Goal: Task Accomplishment & Management: Manage account settings

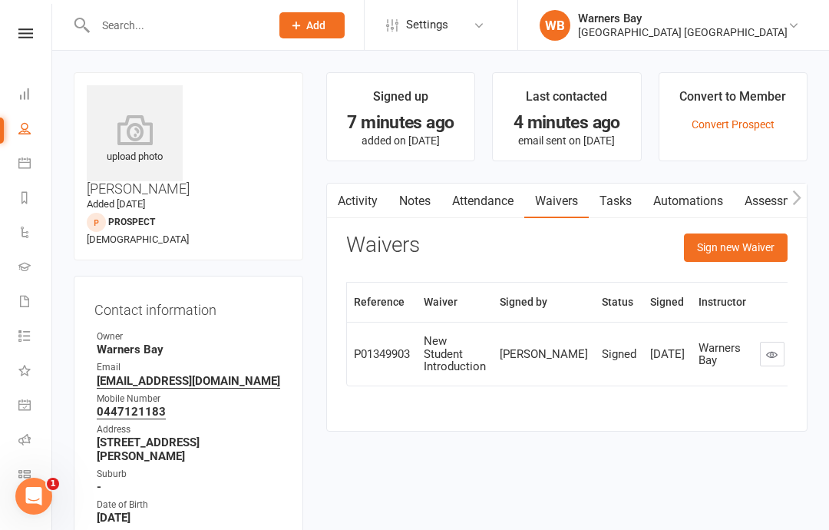
click at [453, 188] on link "Attendance" at bounding box center [482, 200] width 83 height 35
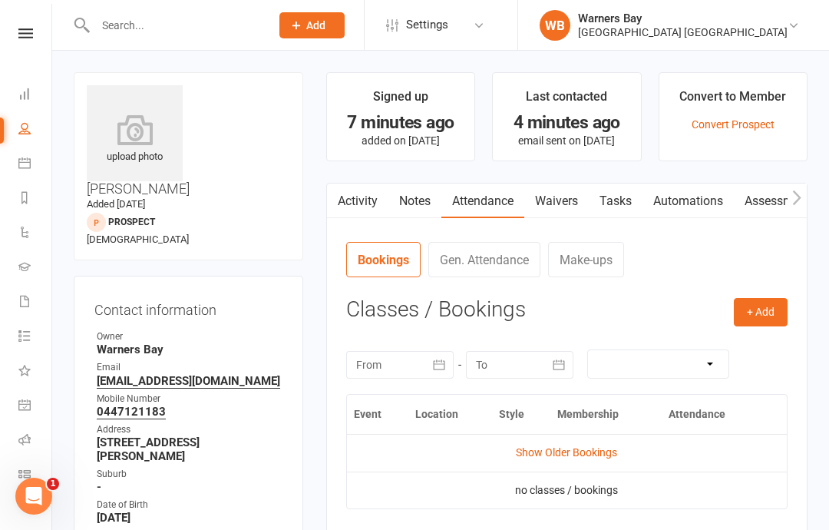
click at [762, 298] on button "+ Add" at bounding box center [761, 312] width 54 height 28
click at [699, 342] on link "Book Event" at bounding box center [711, 347] width 152 height 31
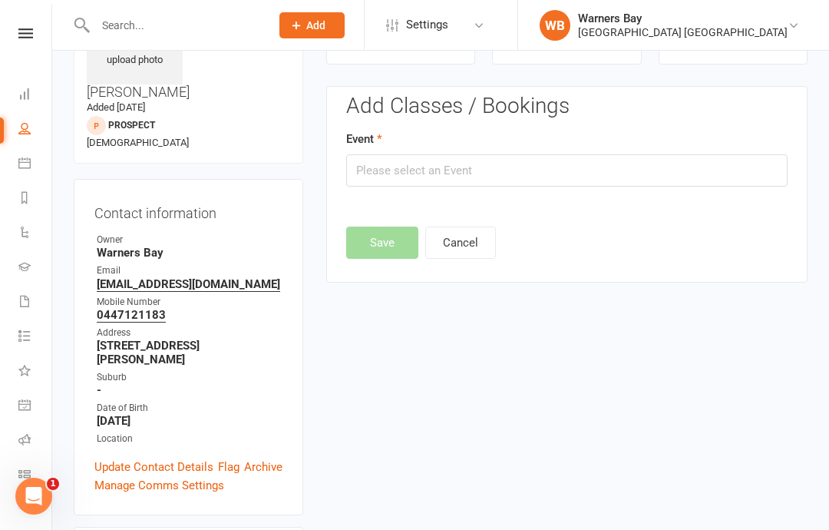
scroll to position [105, 0]
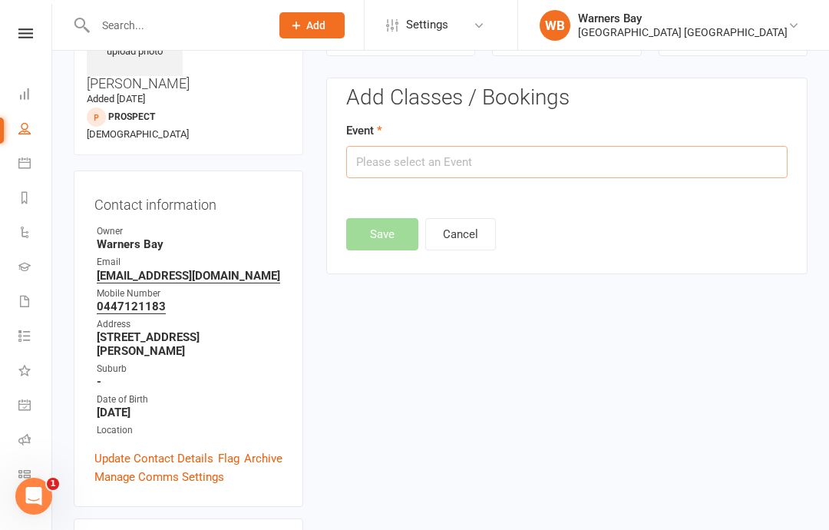
click at [518, 160] on input "text" at bounding box center [566, 162] width 441 height 32
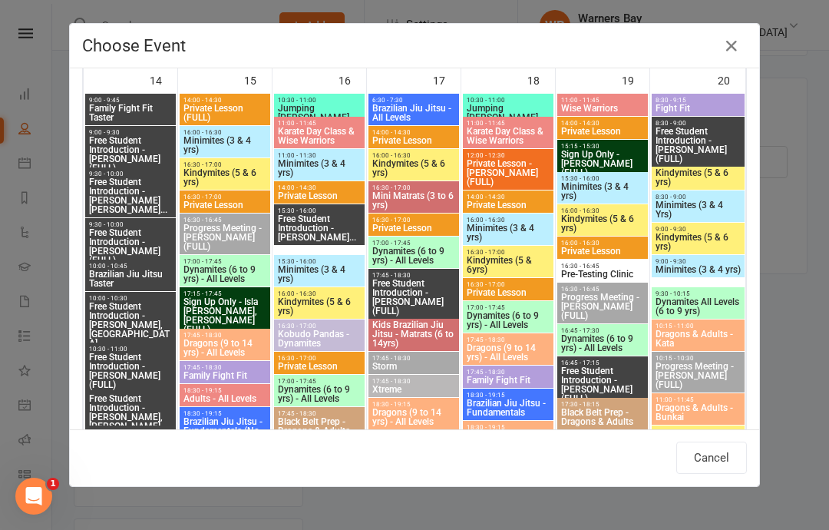
scroll to position [1609, 0]
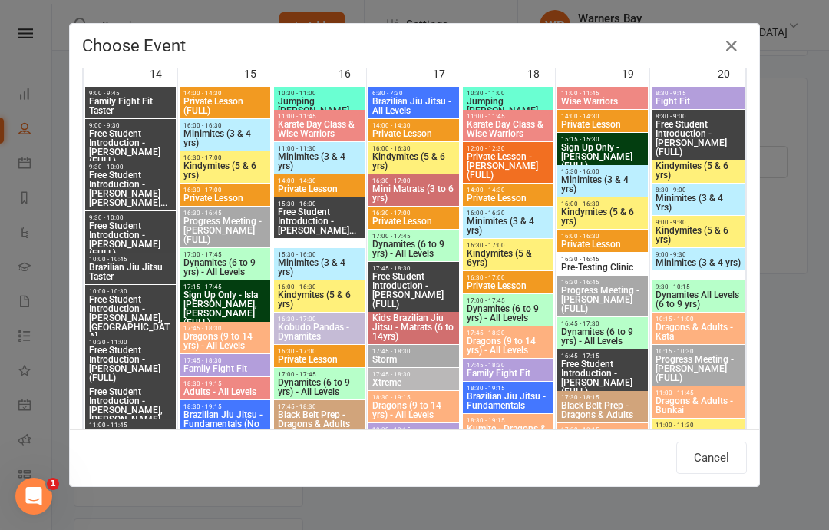
click at [233, 252] on span "17:00 - 17:45" at bounding box center [225, 254] width 84 height 7
type input "Dynamites (6 to 9 yrs) - All Levels - [DATE] 5:00:00 PM"
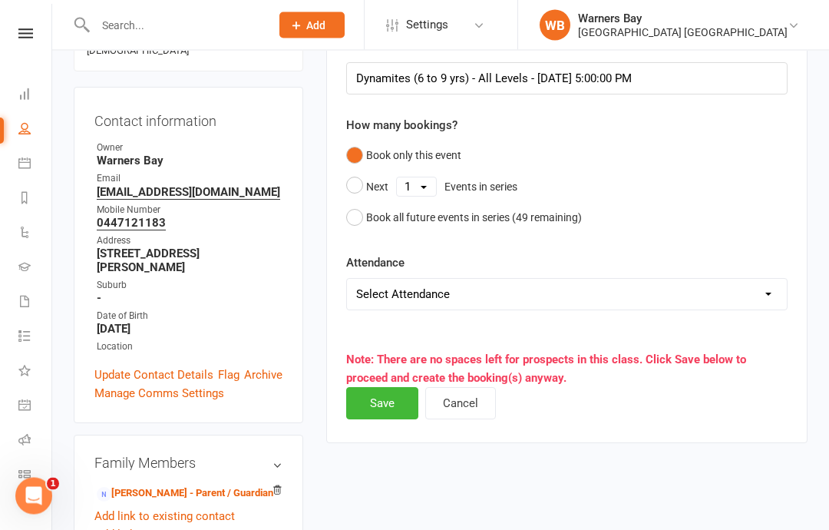
click at [383, 388] on button "Save" at bounding box center [382, 404] width 72 height 32
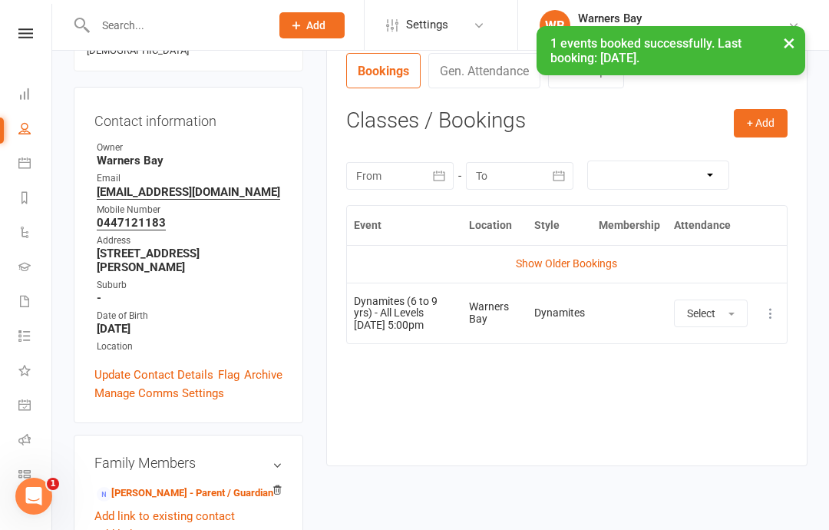
click at [758, 113] on button "+ Add" at bounding box center [761, 123] width 54 height 28
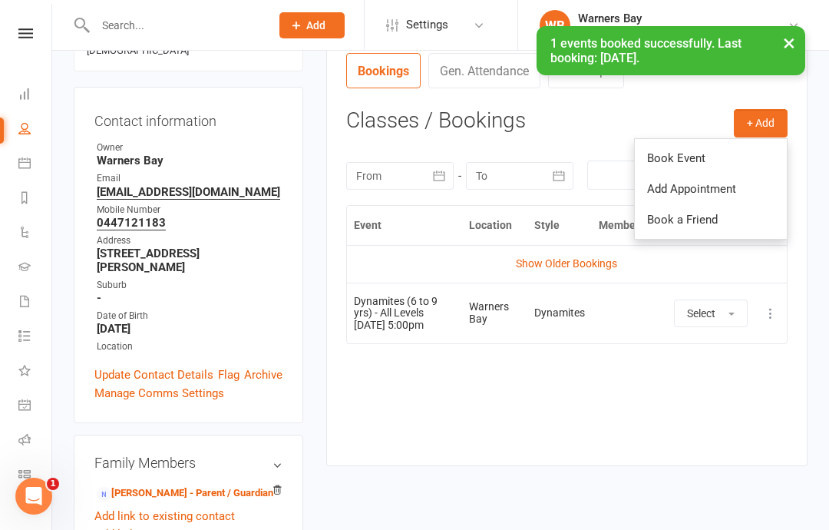
click at [709, 143] on link "Book Event" at bounding box center [711, 158] width 152 height 31
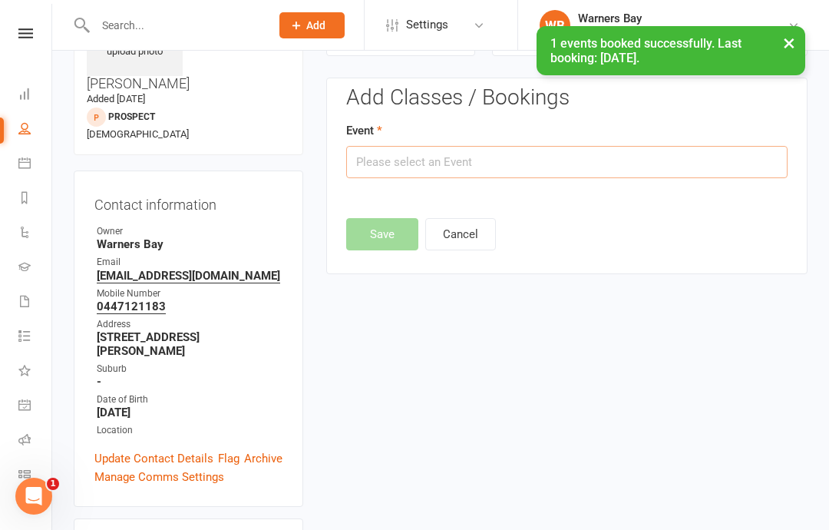
click at [532, 164] on input "text" at bounding box center [566, 162] width 441 height 32
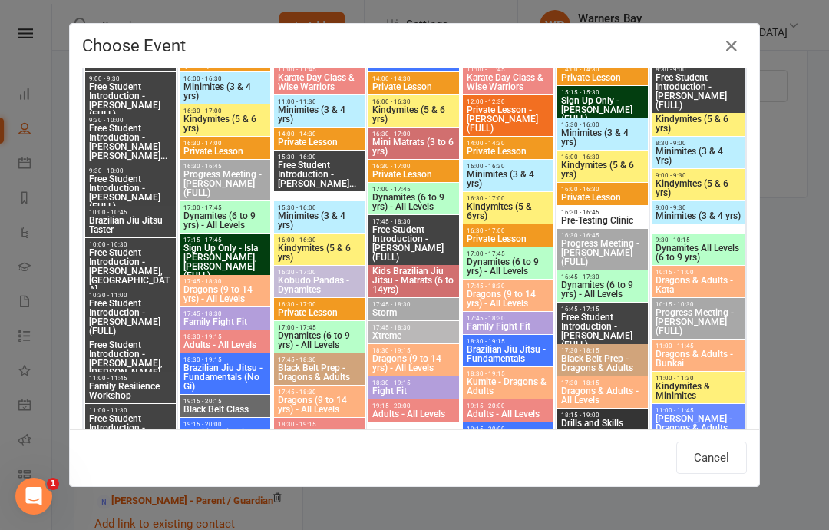
scroll to position [1668, 0]
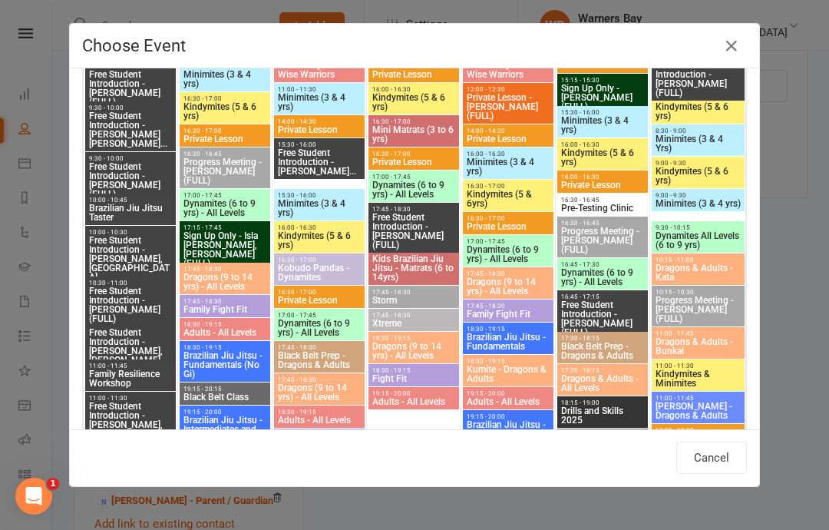
click at [319, 319] on span "Dynamites (6 to 9 yrs) - All Levels" at bounding box center [319, 328] width 84 height 18
type input "Dynamites (6 to 9 yrs) - All Levels - [DATE] 5:00:00 PM"
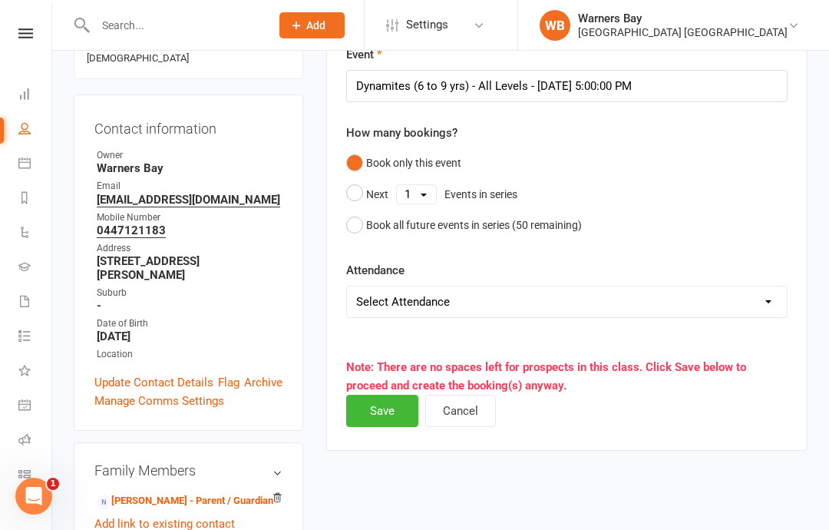
click at [378, 411] on button "Save" at bounding box center [382, 411] width 72 height 32
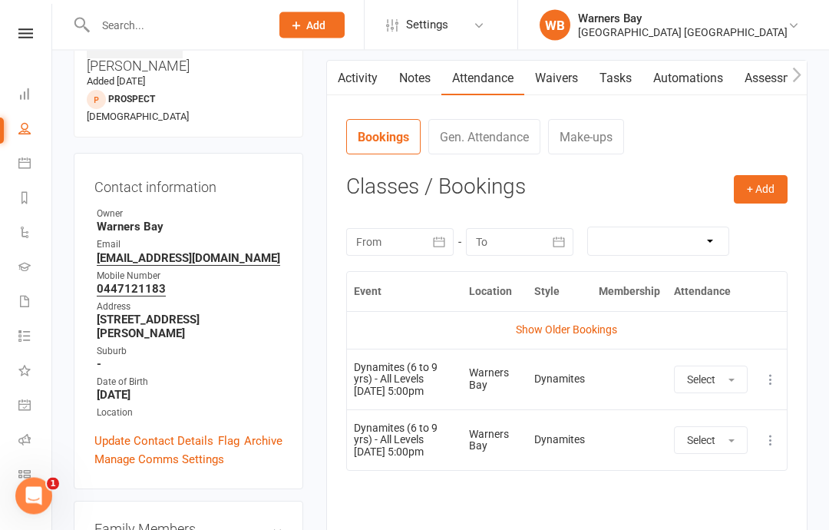
scroll to position [0, 0]
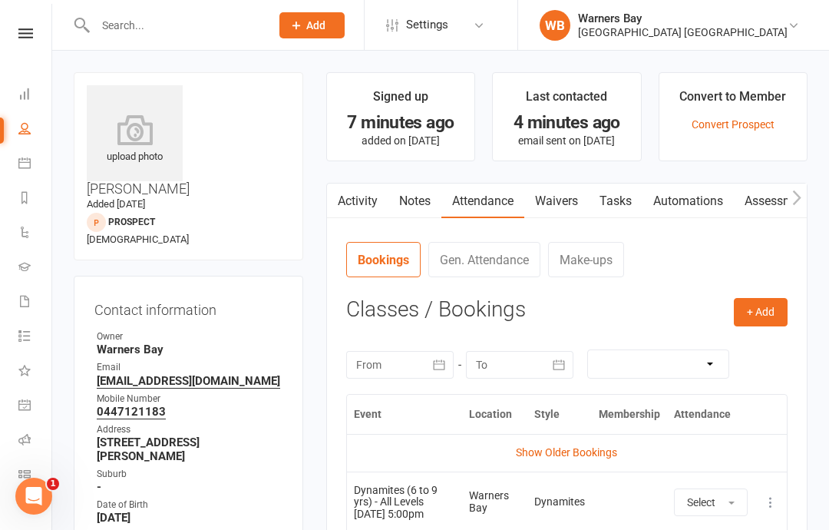
click at [169, 35] on input "text" at bounding box center [175, 25] width 169 height 21
click at [25, 162] on icon at bounding box center [24, 163] width 12 height 12
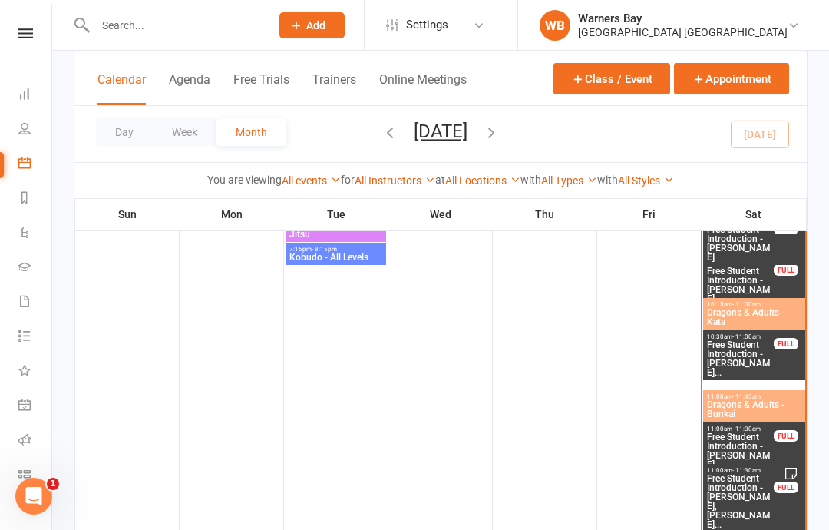
scroll to position [1205, 0]
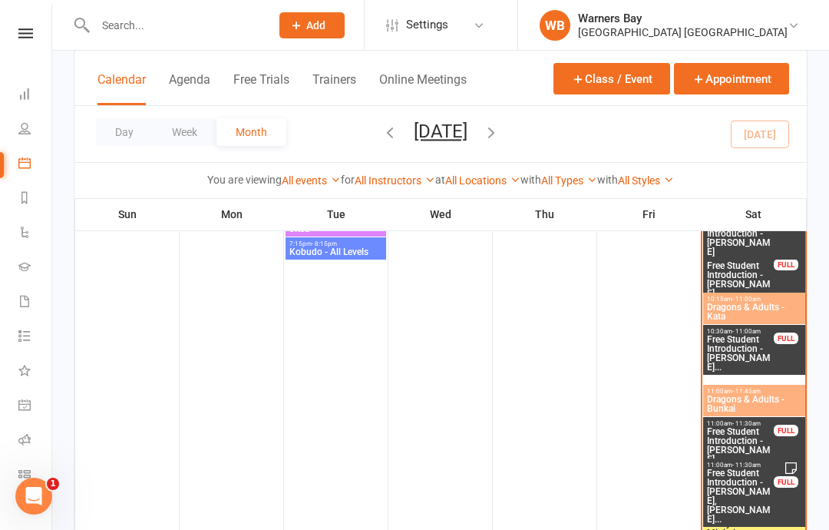
click at [739, 481] on span "Free Student Introduction - [PERSON_NAME], [PERSON_NAME]..." at bounding box center [740, 495] width 68 height 55
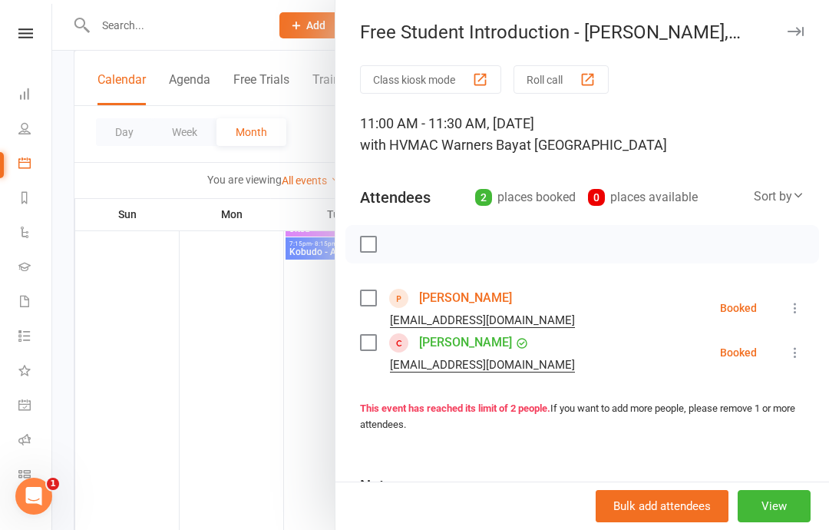
click at [445, 295] on link "[PERSON_NAME]" at bounding box center [465, 298] width 93 height 25
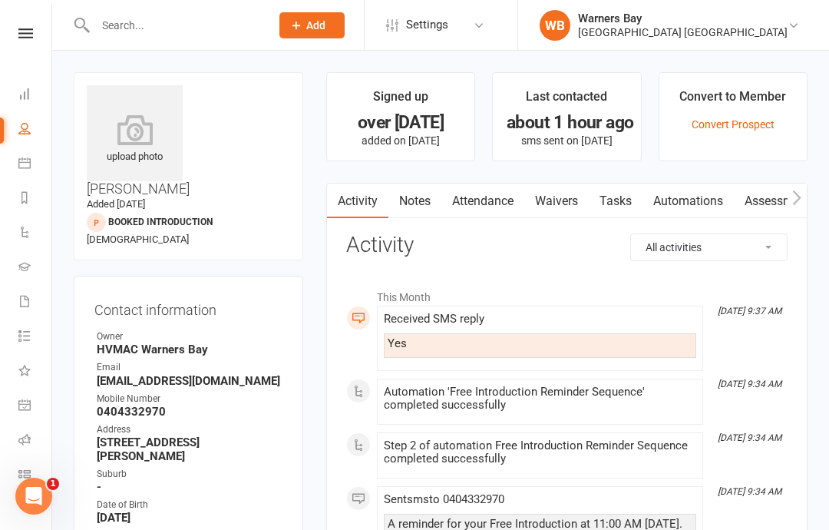
click at [558, 190] on link "Waivers" at bounding box center [556, 200] width 64 height 35
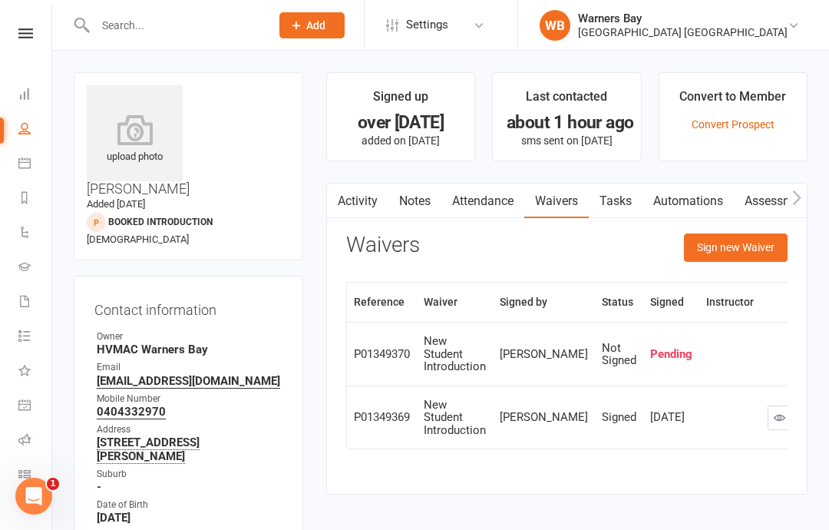
click at [719, 236] on button "Sign new Waiver" at bounding box center [736, 247] width 104 height 28
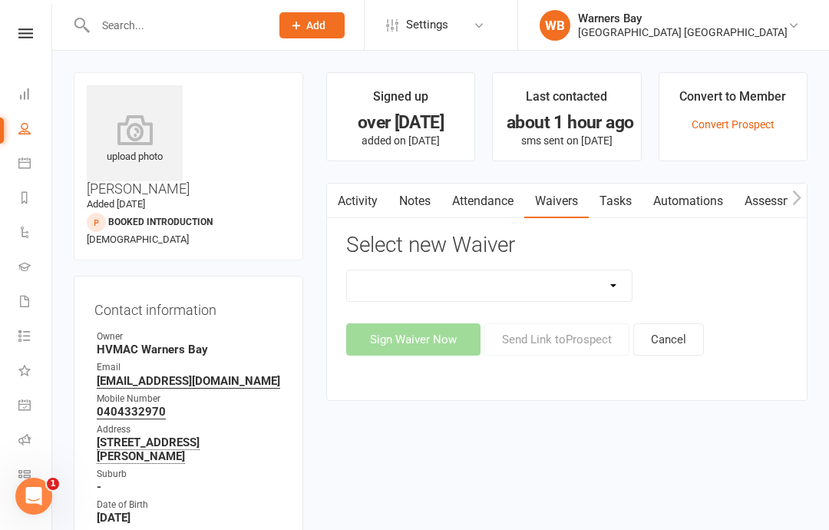
click at [558, 270] on select "Cancellation Form Cancellation Form - Kinder Kicks Fitness Challenge Goals Asse…" at bounding box center [490, 285] width 286 height 31
select select "3130"
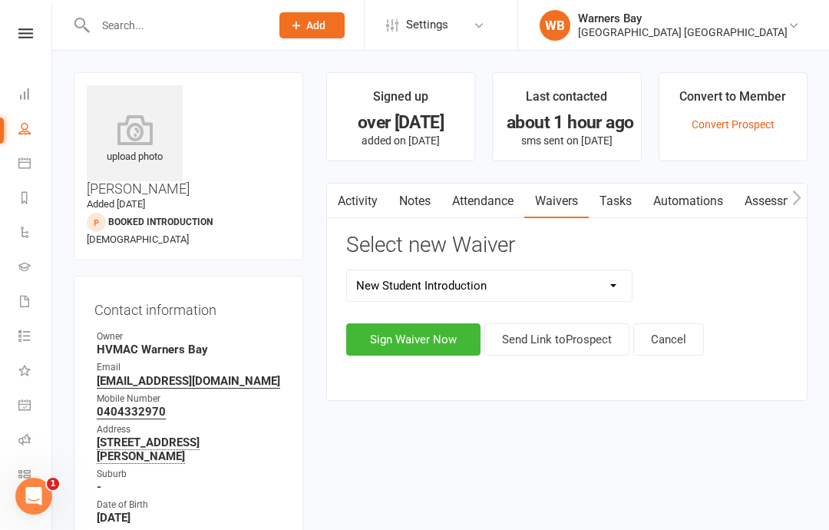
click at [418, 323] on button "Sign Waiver Now" at bounding box center [413, 339] width 134 height 32
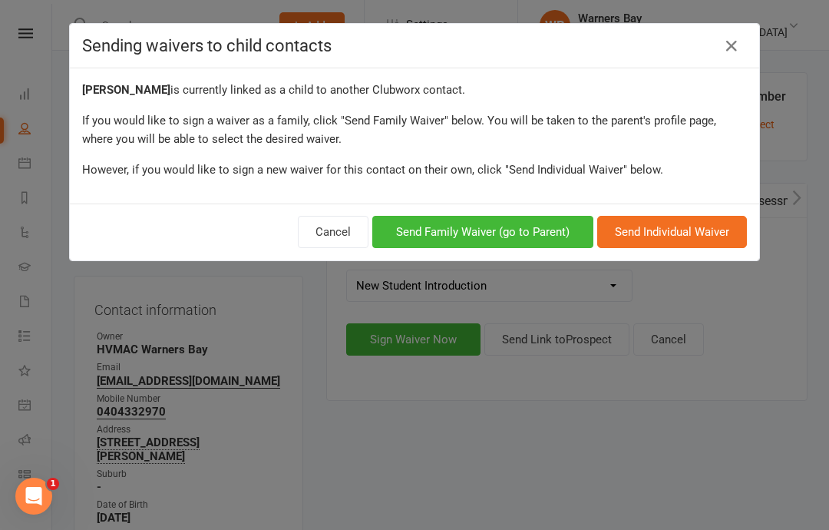
click at [535, 220] on button "Send Family Waiver (go to Parent)" at bounding box center [482, 232] width 221 height 32
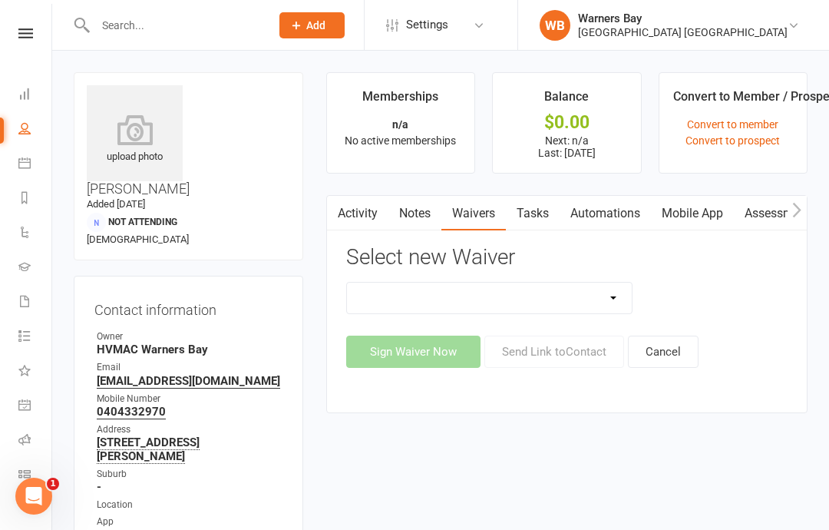
click at [516, 302] on select "Cancellation Form Cancellation Form - Kinder Kicks Fitness Challenge Goals Asse…" at bounding box center [490, 298] width 286 height 31
select select "3130"
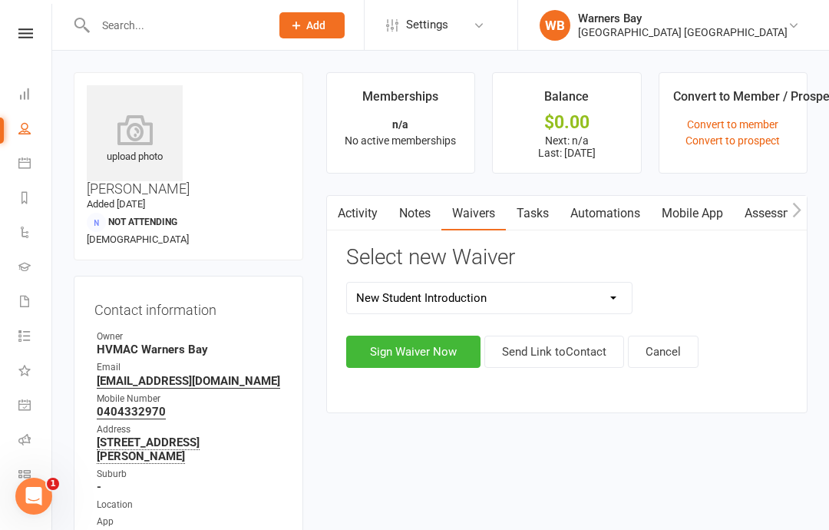
click at [421, 345] on button "Sign Waiver Now" at bounding box center [413, 351] width 134 height 32
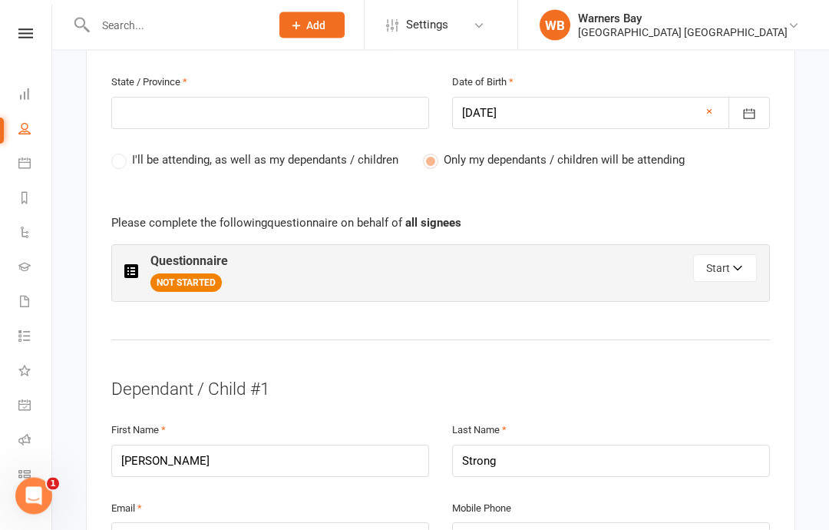
scroll to position [772, 0]
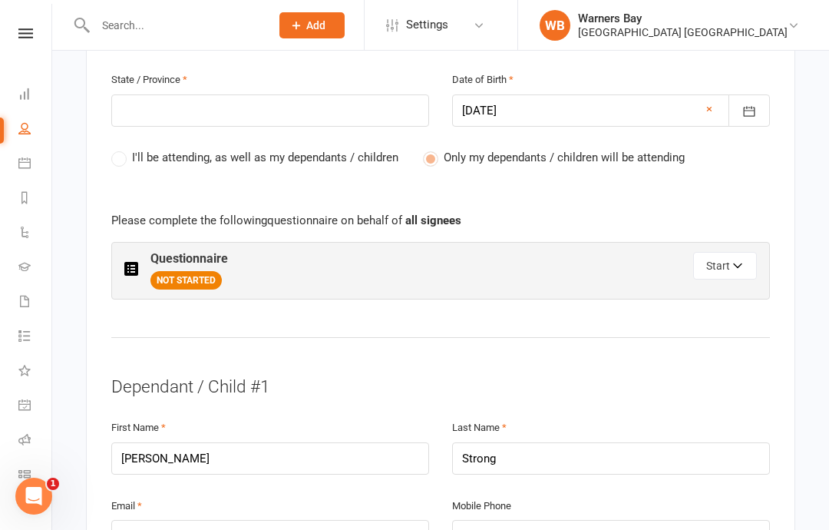
click at [719, 252] on button "Start" at bounding box center [725, 266] width 64 height 28
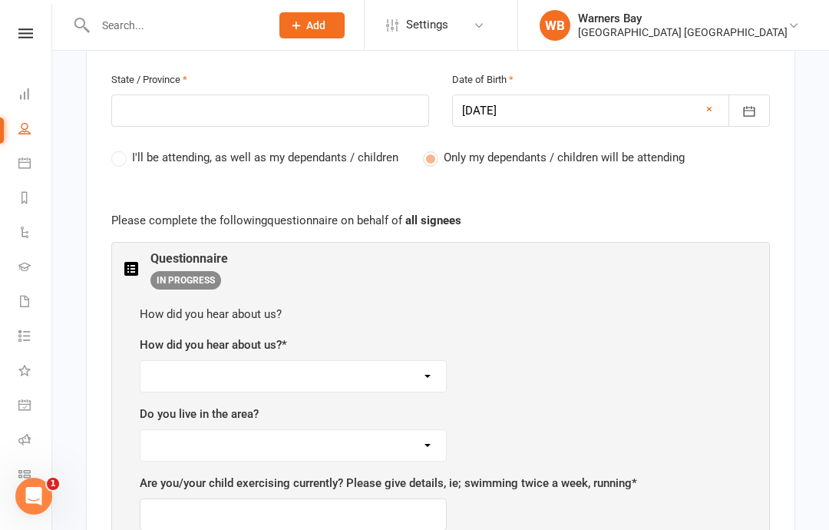
click at [384, 361] on select "Facebook Internet Referral from a friend Flyer in the mail or at the shopping m…" at bounding box center [293, 376] width 306 height 31
select select "Referral from a friend"
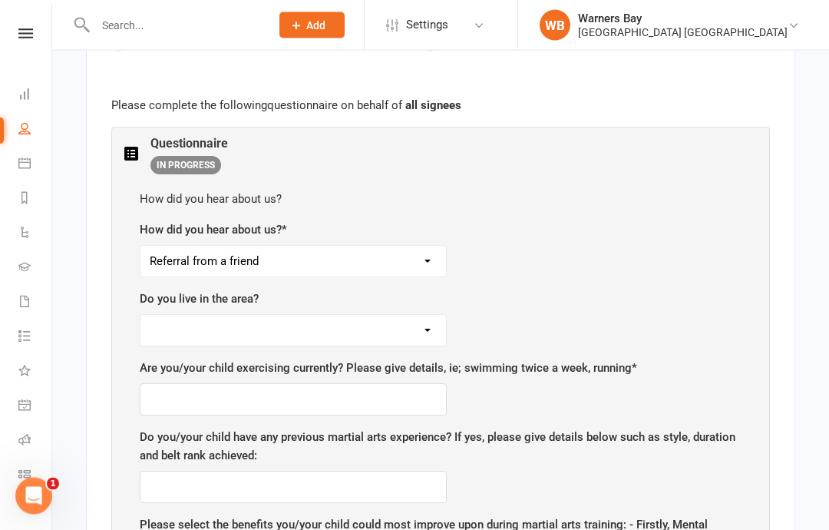
scroll to position [908, 0]
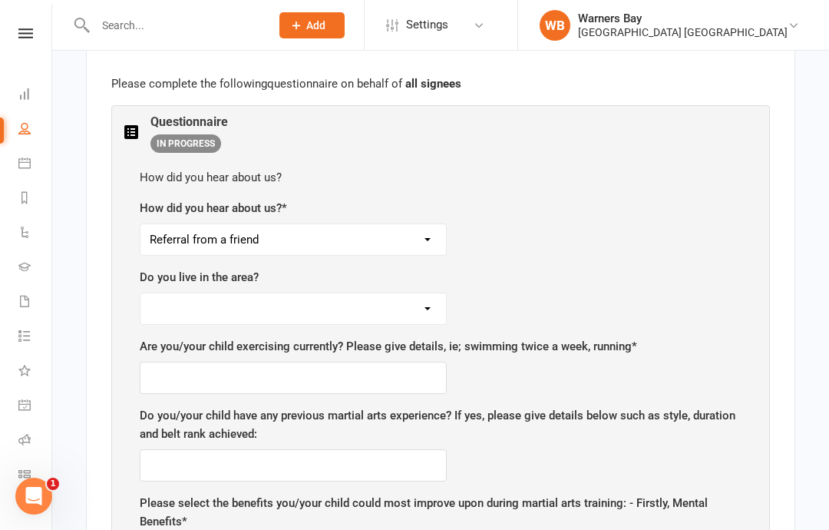
click at [350, 293] on select "Yes No" at bounding box center [293, 308] width 306 height 31
select select "Yes"
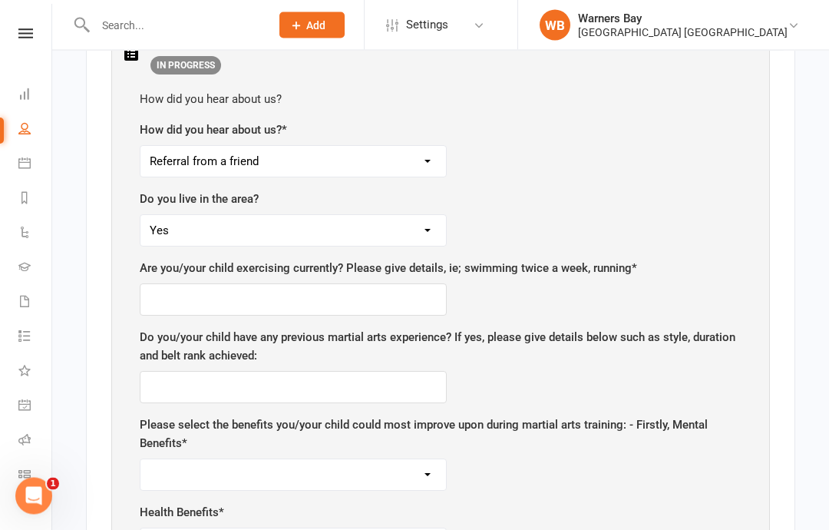
scroll to position [988, 0]
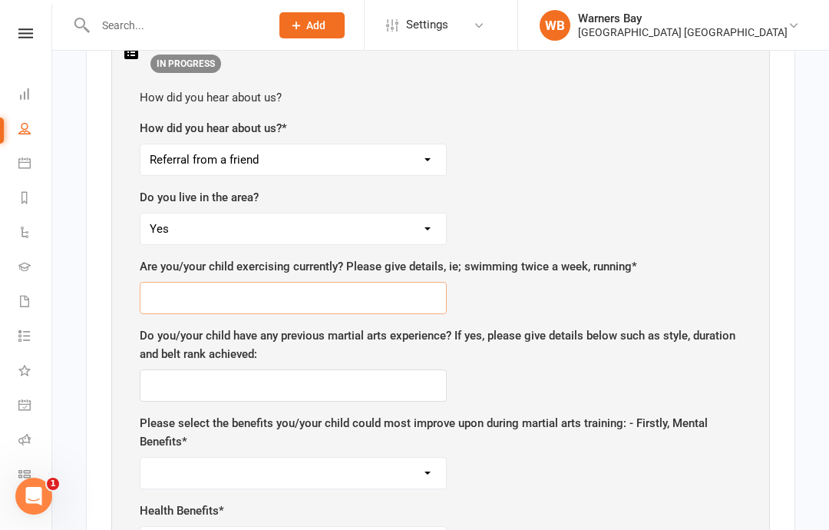
click at [361, 282] on input "text" at bounding box center [293, 298] width 307 height 32
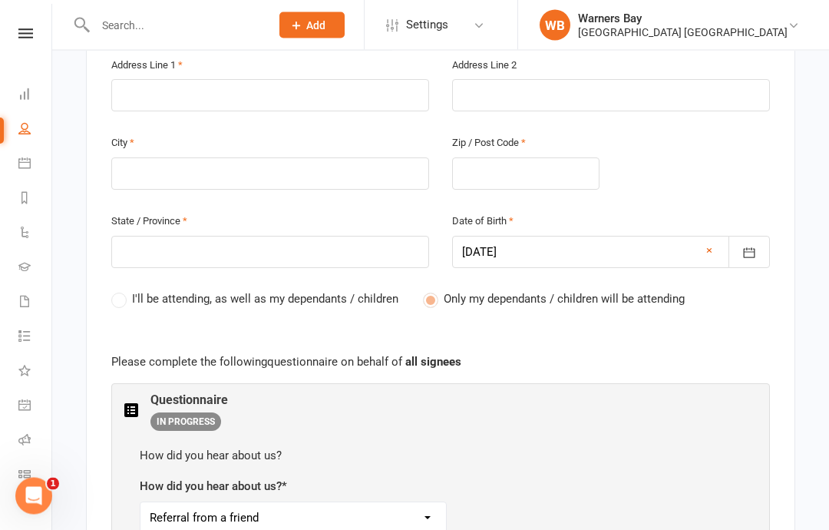
scroll to position [616, 0]
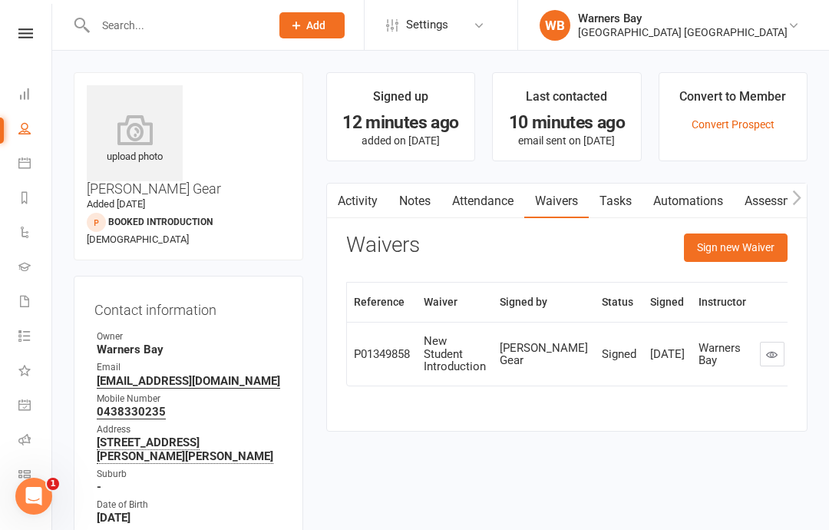
click at [28, 160] on icon at bounding box center [24, 163] width 12 height 12
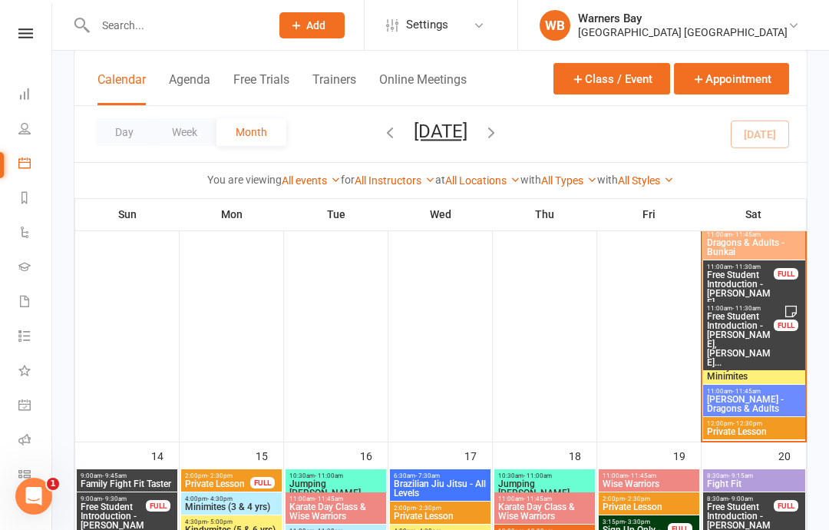
scroll to position [1332, 0]
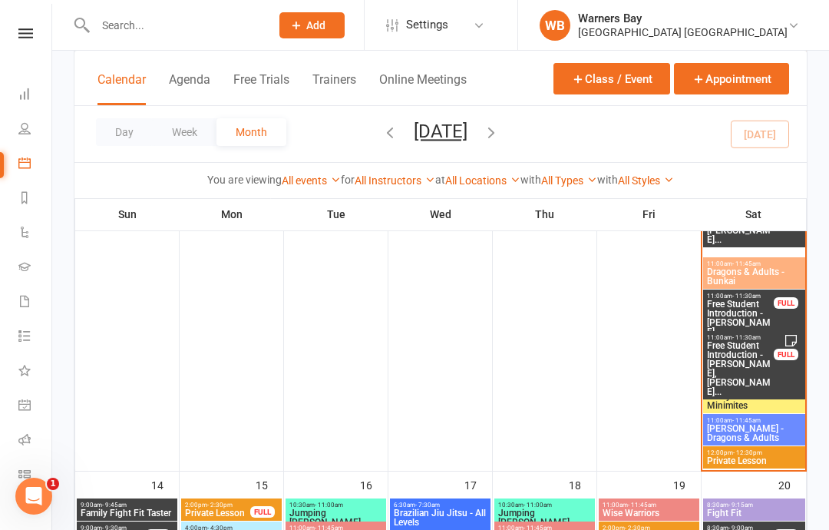
click at [752, 351] on span "Free Student Introduction - [PERSON_NAME], [PERSON_NAME]..." at bounding box center [740, 368] width 68 height 55
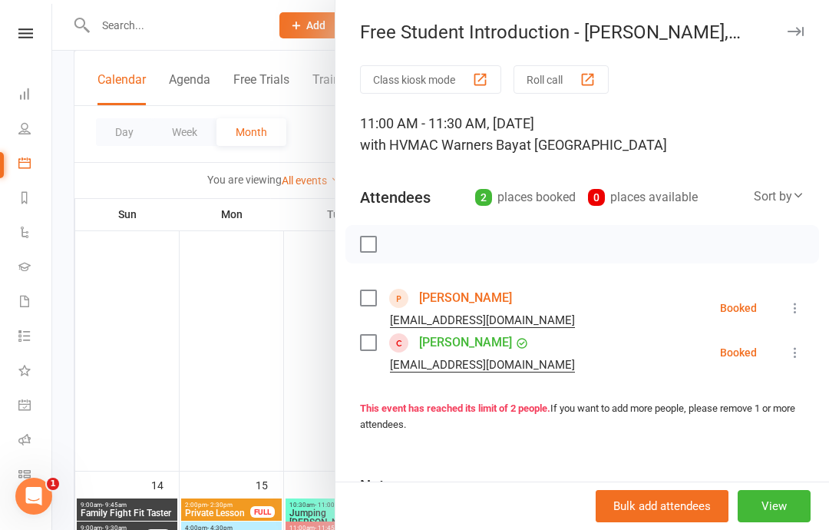
click at [483, 286] on link "[PERSON_NAME]" at bounding box center [465, 298] width 93 height 25
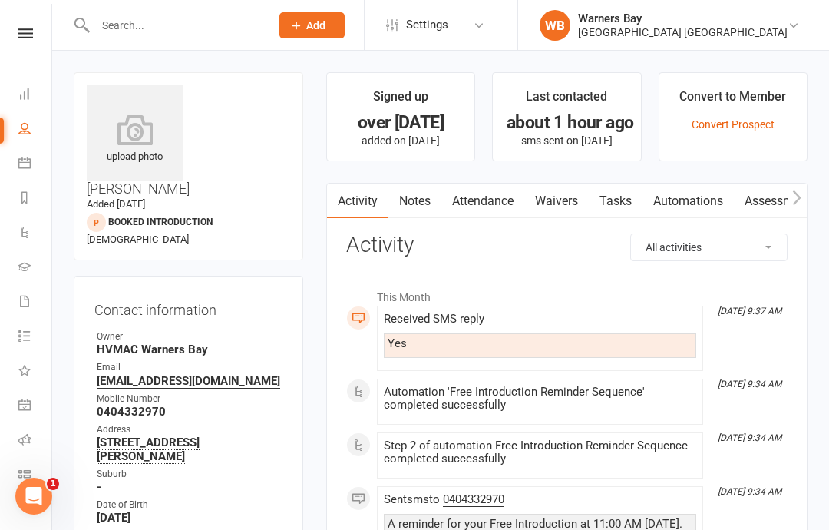
click at [557, 200] on link "Waivers" at bounding box center [556, 200] width 64 height 35
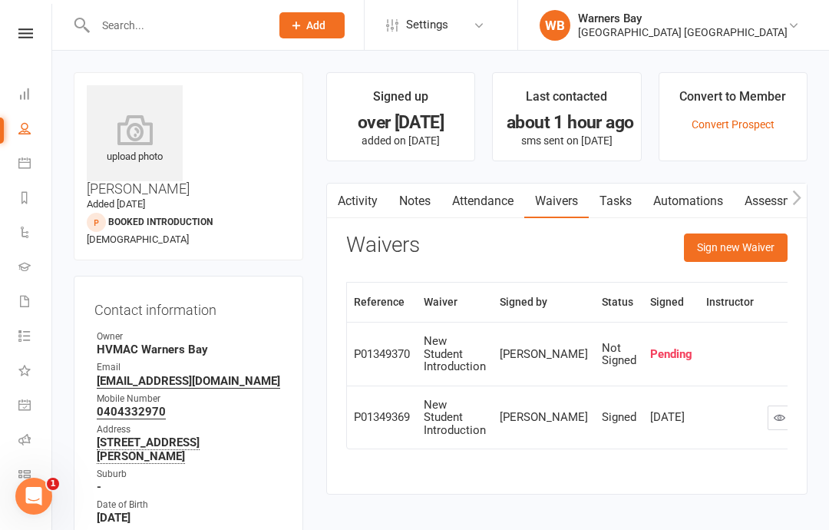
click at [699, 356] on td at bounding box center [729, 354] width 61 height 64
click at [768, 418] on link at bounding box center [780, 417] width 25 height 25
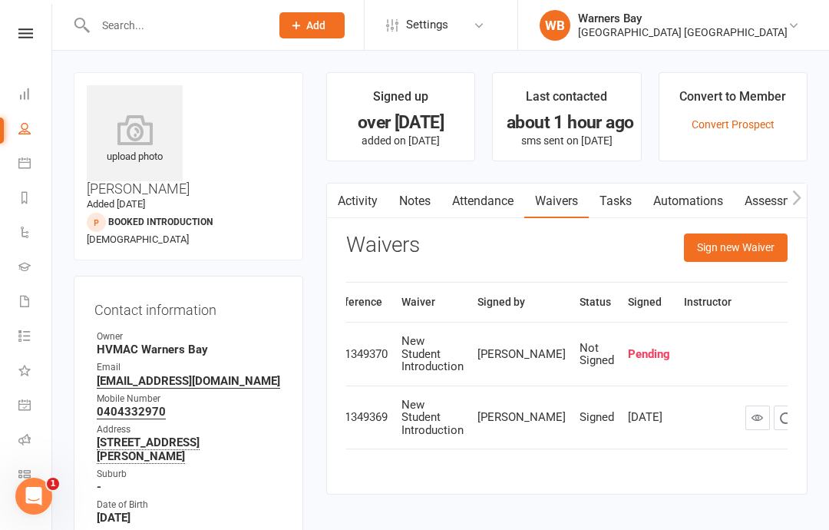
scroll to position [0, 19]
click at [805, 359] on button "button" at bounding box center [817, 354] width 25 height 25
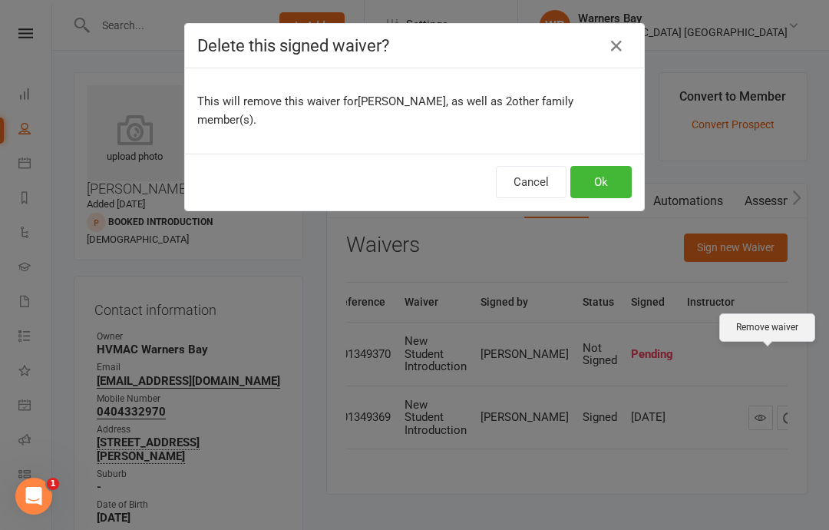
click at [590, 166] on button "Ok" at bounding box center [600, 182] width 61 height 32
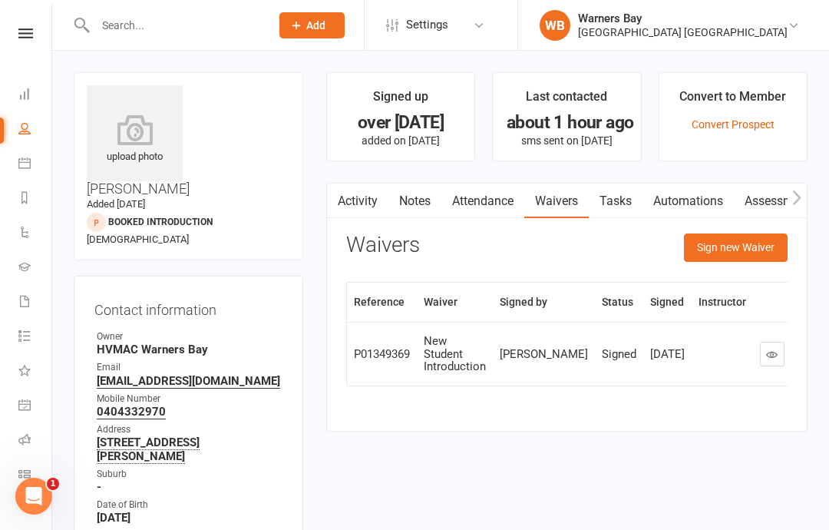
scroll to position [0, 0]
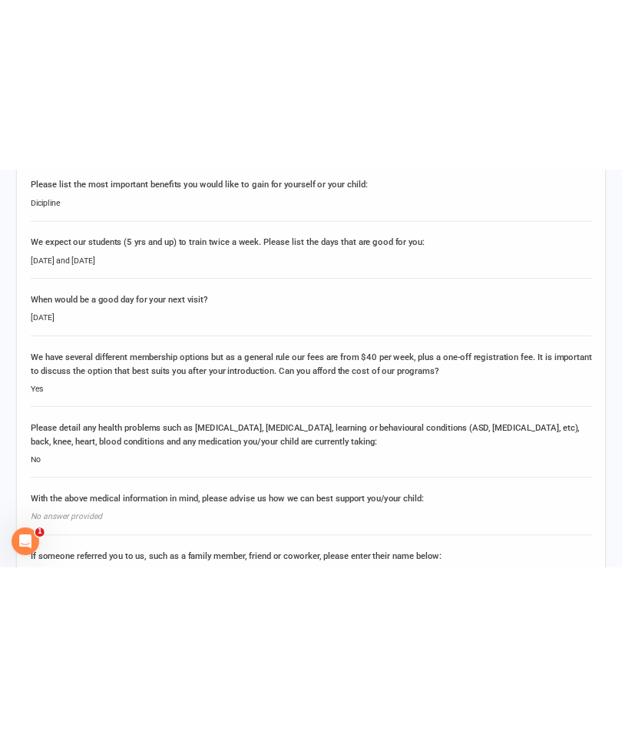
scroll to position [2534, 0]
